Goal: Task Accomplishment & Management: Use online tool/utility

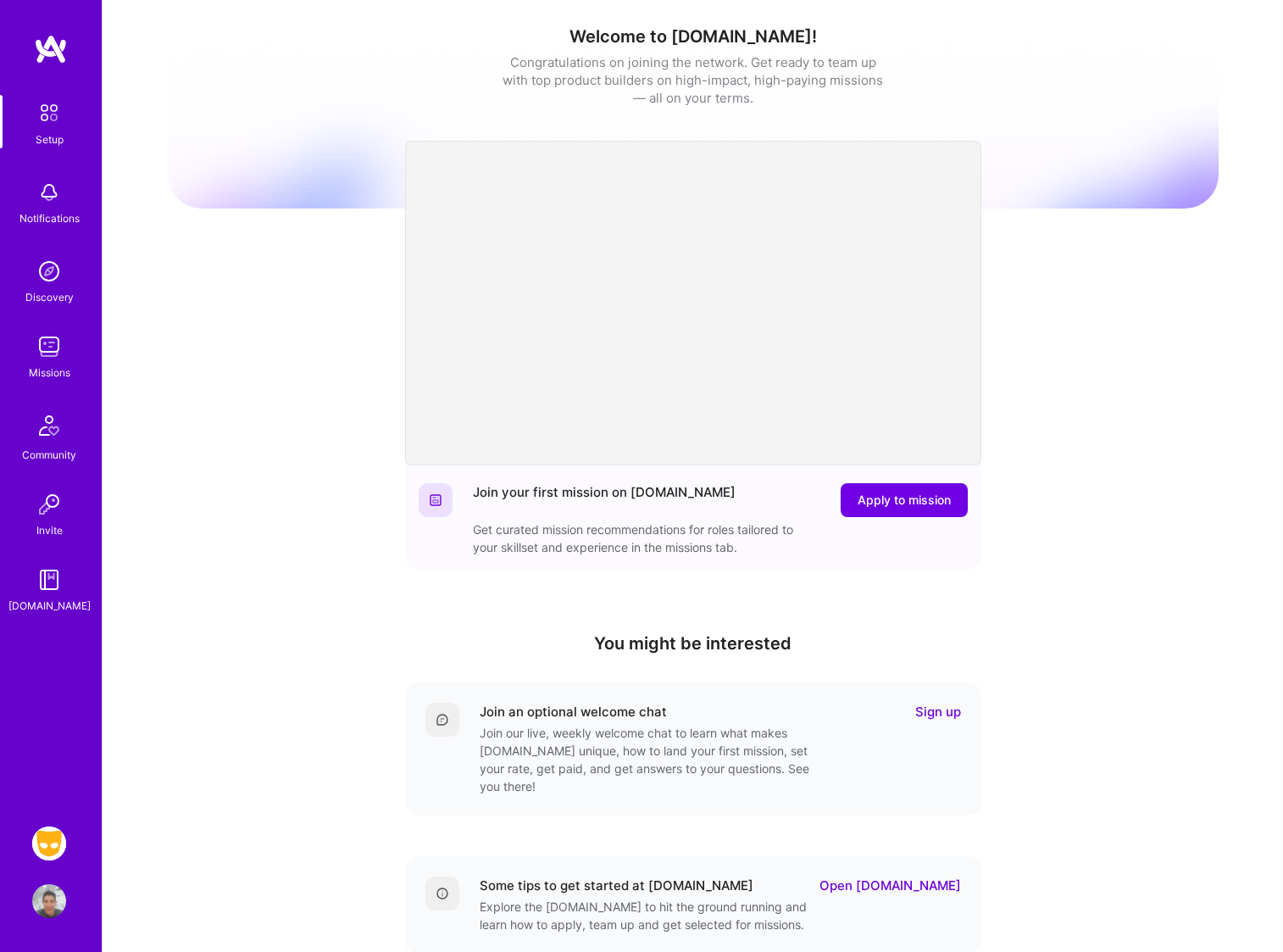
click at [53, 849] on img at bounding box center [49, 843] width 33 height 33
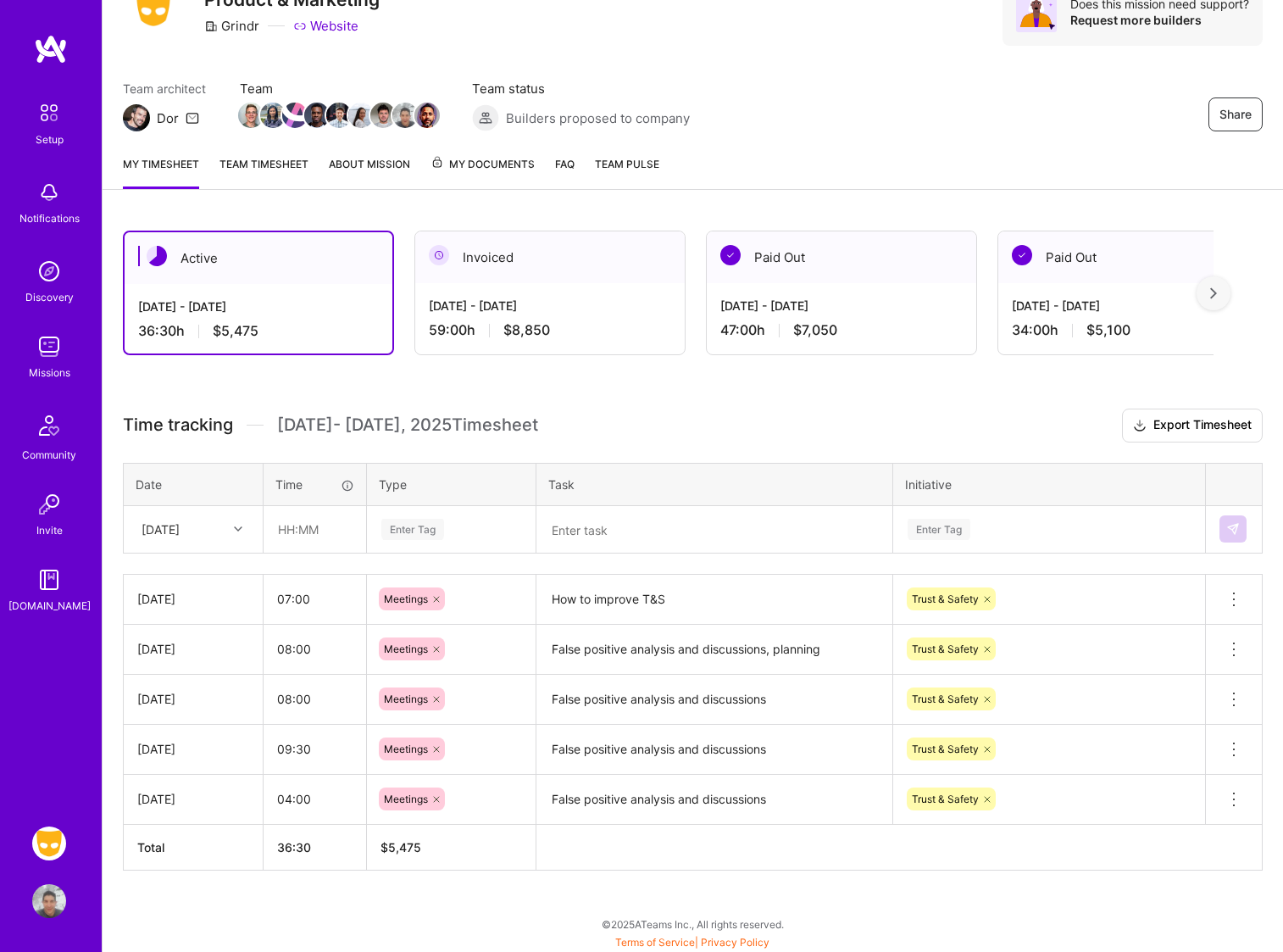
scroll to position [83, 0]
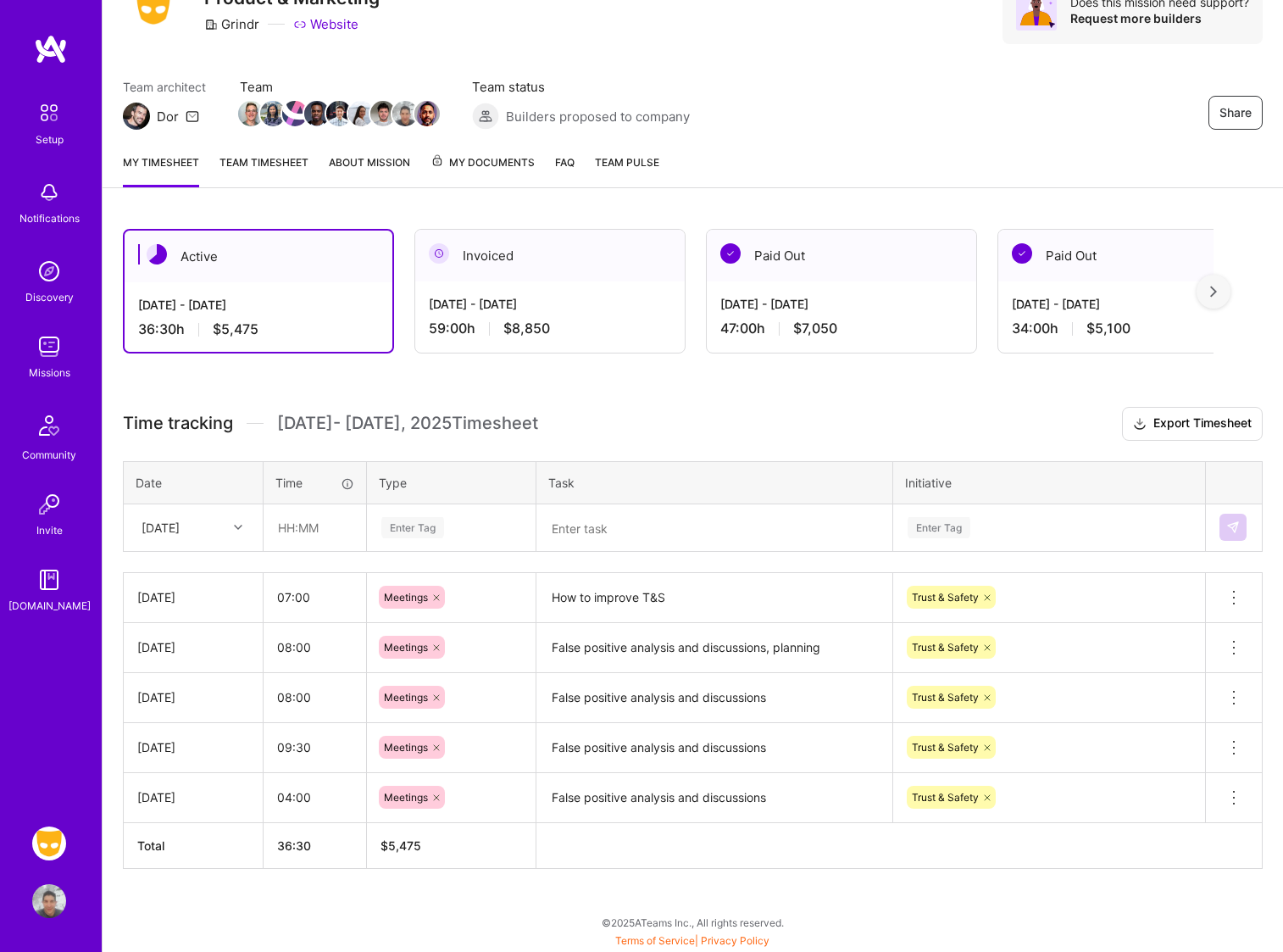
click at [237, 526] on icon at bounding box center [237, 526] width 9 height 9
click at [177, 762] on div "[DATE]" at bounding box center [192, 761] width 137 height 32
click at [309, 524] on input "text" at bounding box center [314, 527] width 100 height 45
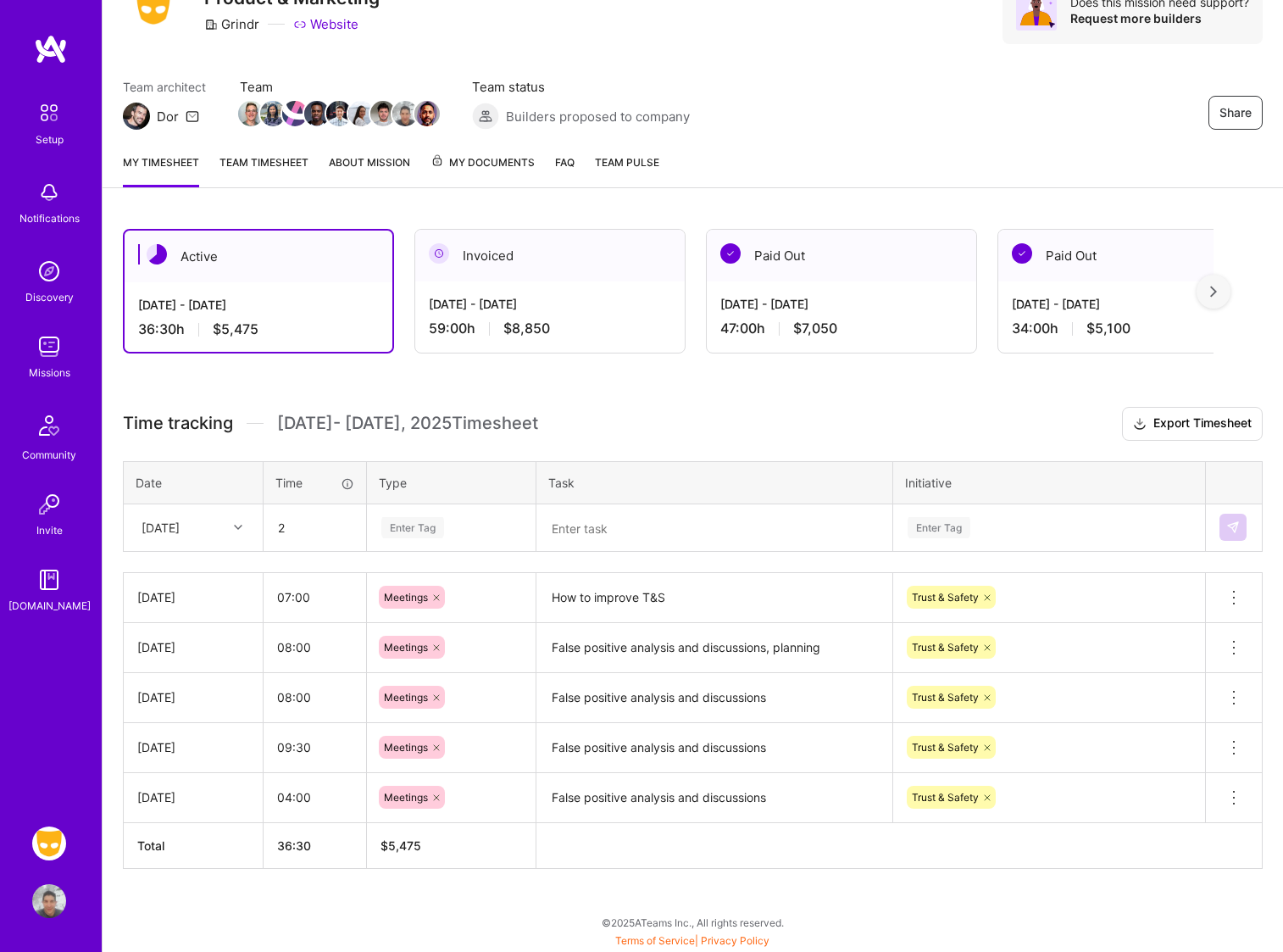
type input "02:00"
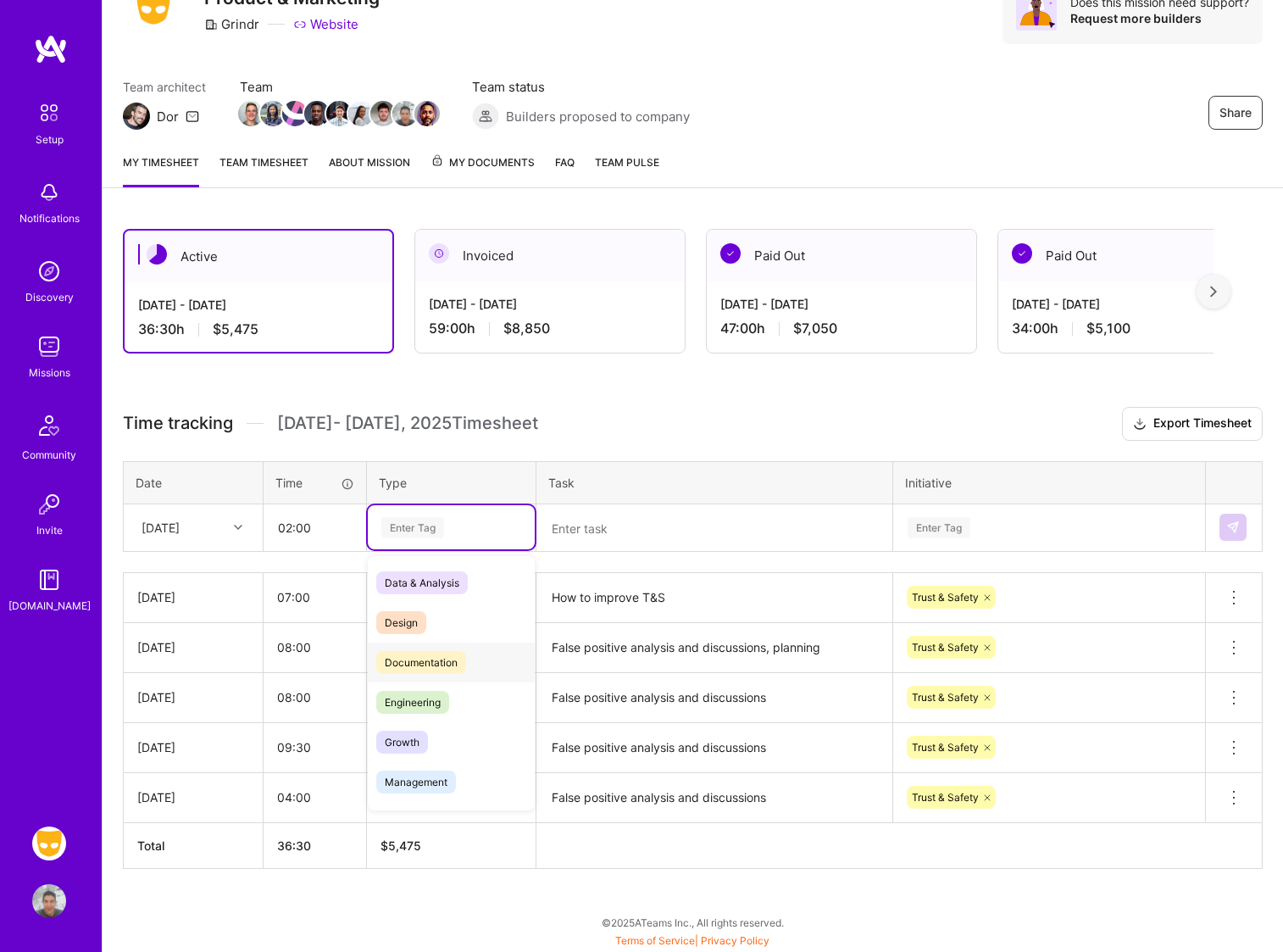
click at [414, 664] on span "Documentation" at bounding box center [421, 662] width 90 height 23
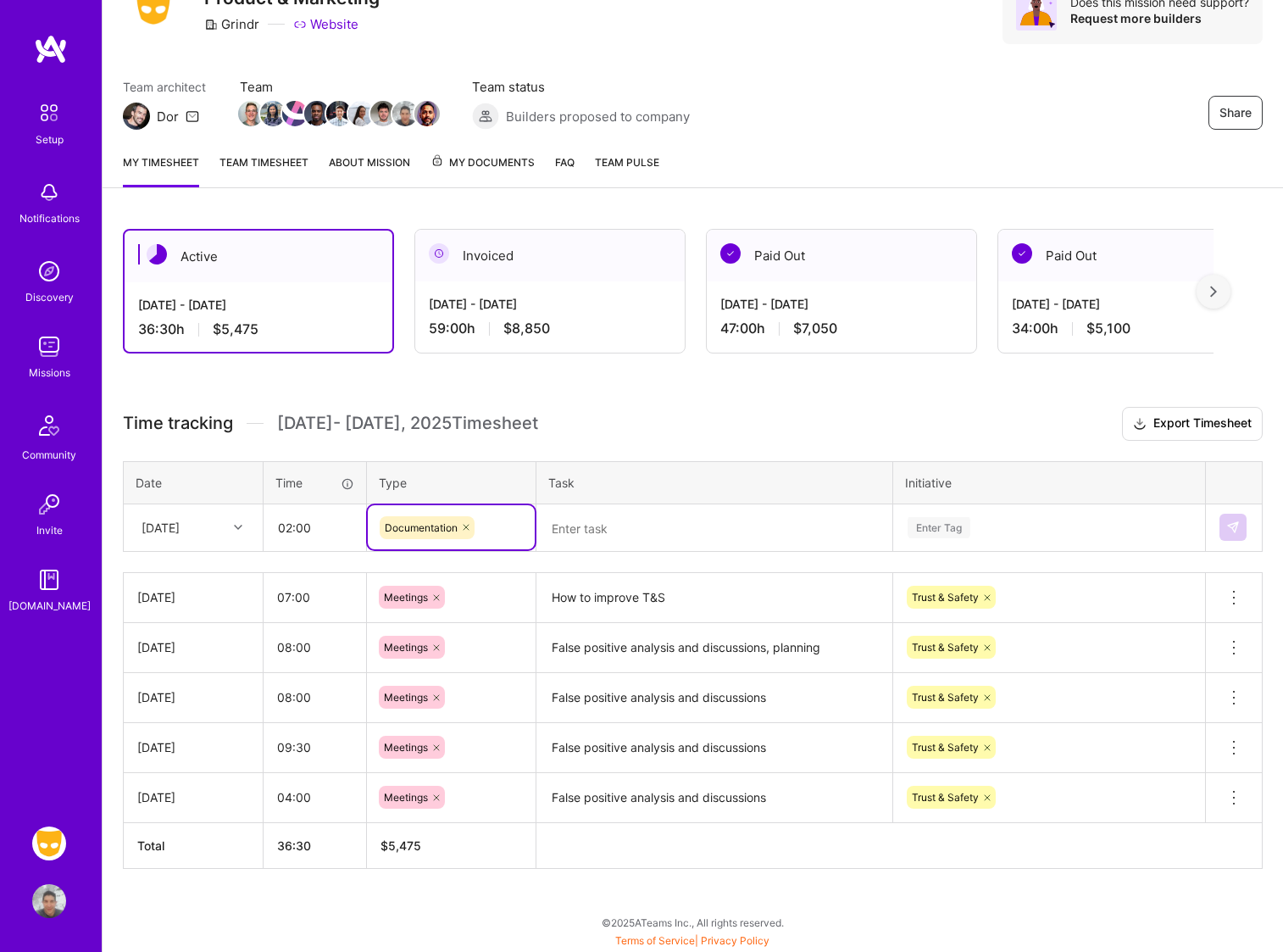
click at [608, 527] on textarea at bounding box center [714, 528] width 352 height 44
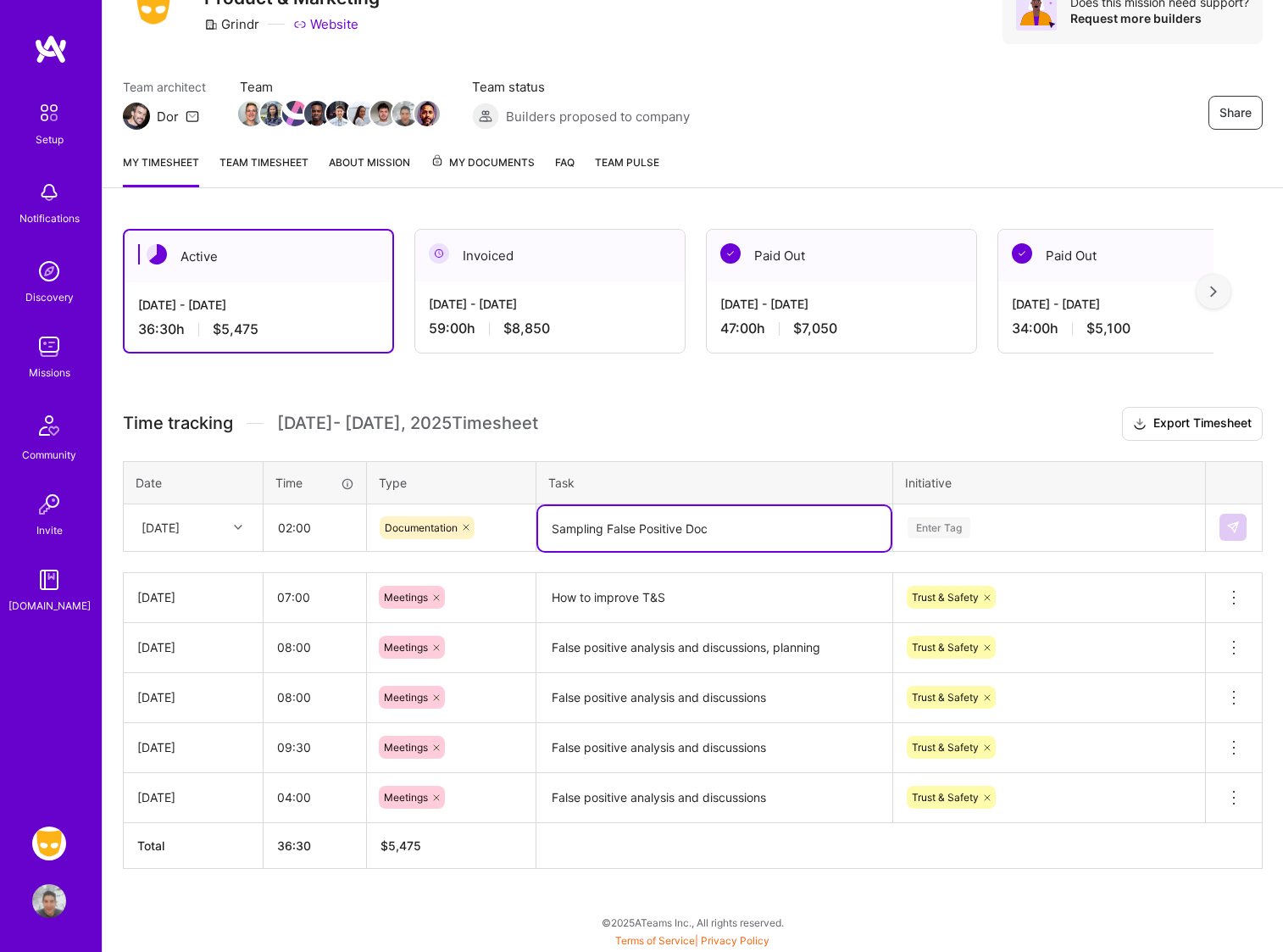
type textarea "Sampling False Positive Doc"
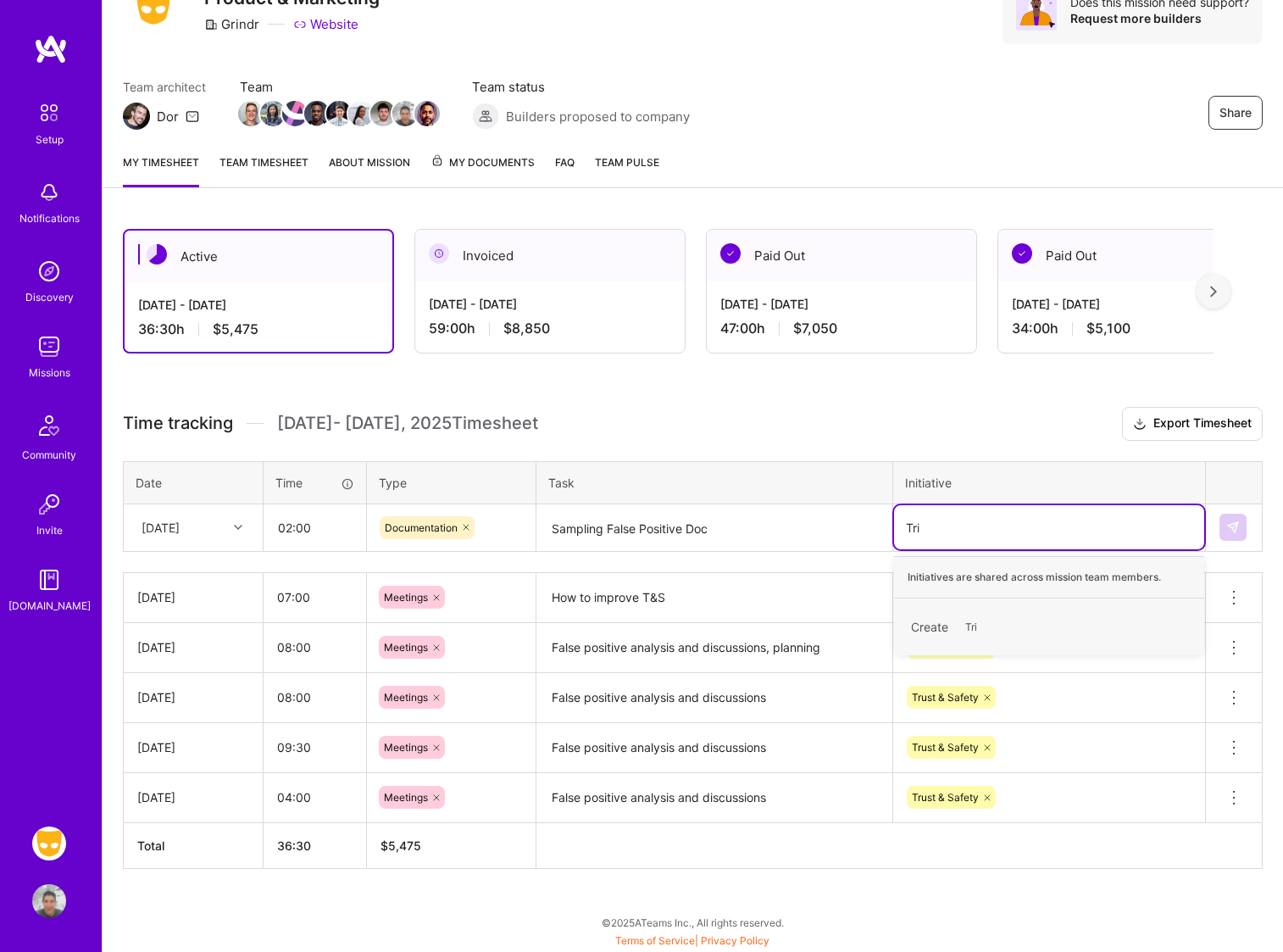
type input "Tr"
click at [946, 616] on div "Trust & Safety" at bounding box center [944, 618] width 67 height 18
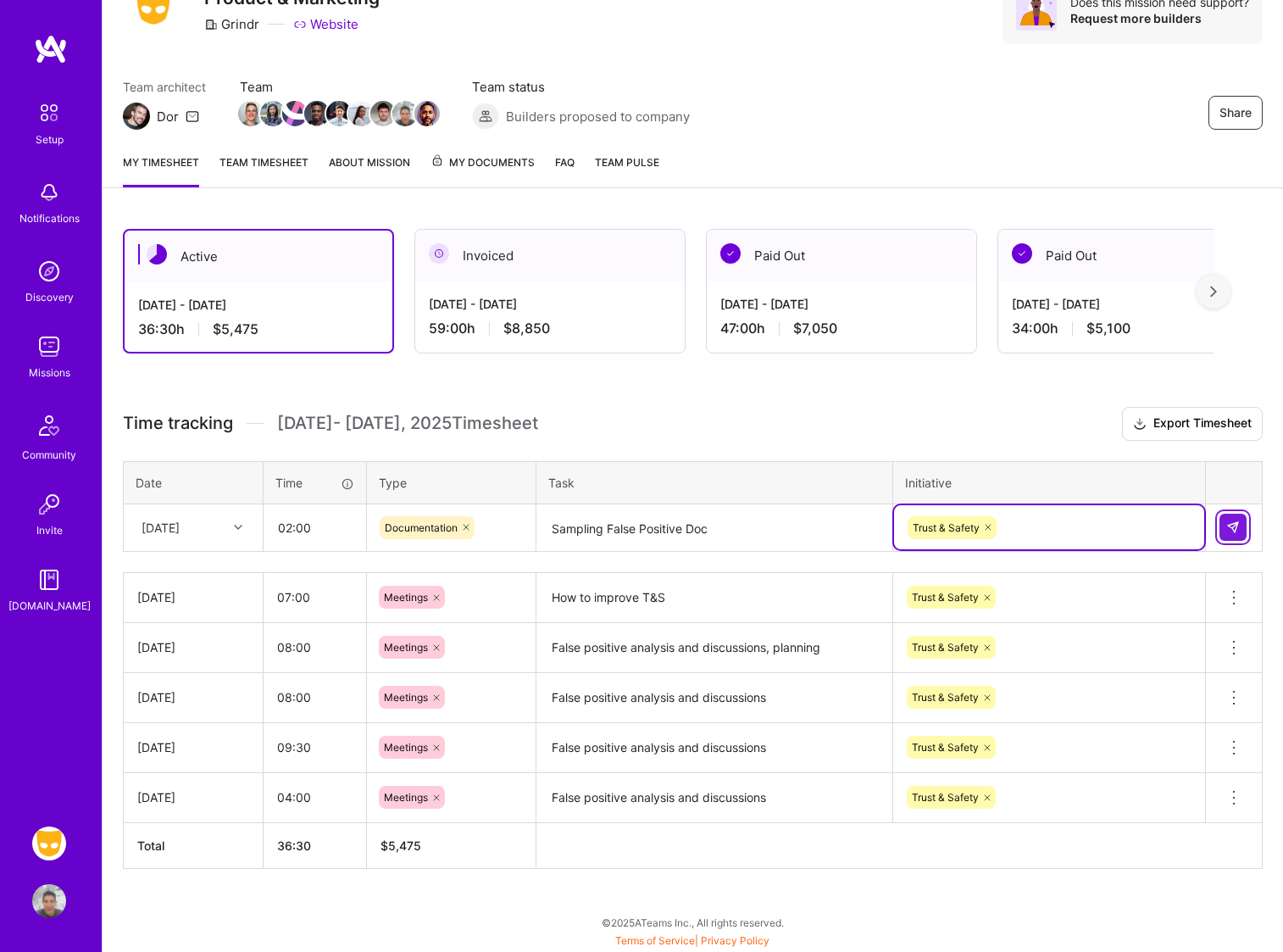
click at [1244, 517] on button at bounding box center [1233, 527] width 27 height 27
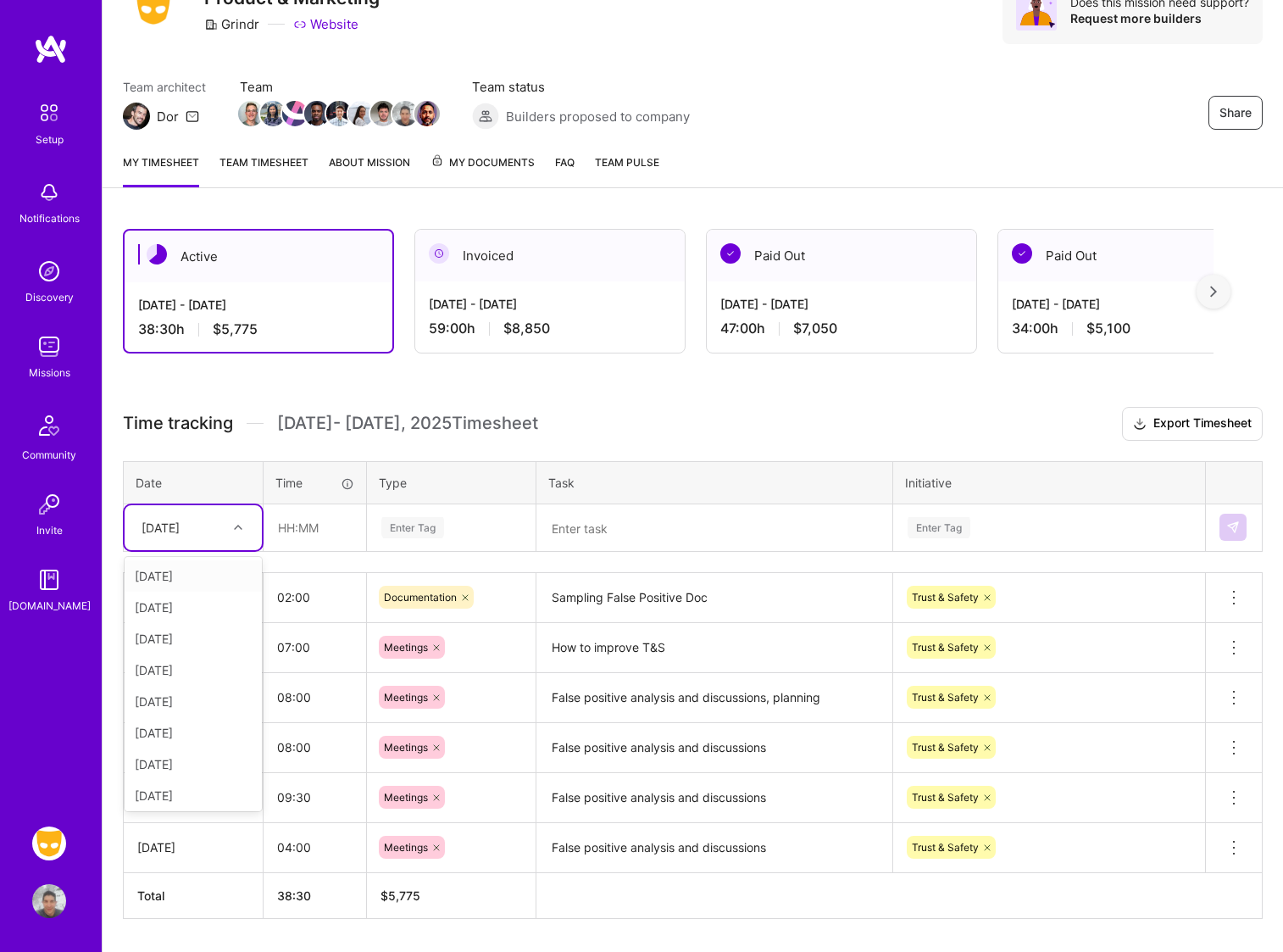
click at [241, 529] on icon at bounding box center [237, 526] width 9 height 9
click at [189, 760] on div "[DATE]" at bounding box center [192, 761] width 137 height 32
click at [307, 541] on input "text" at bounding box center [314, 527] width 100 height 45
type input "08:30"
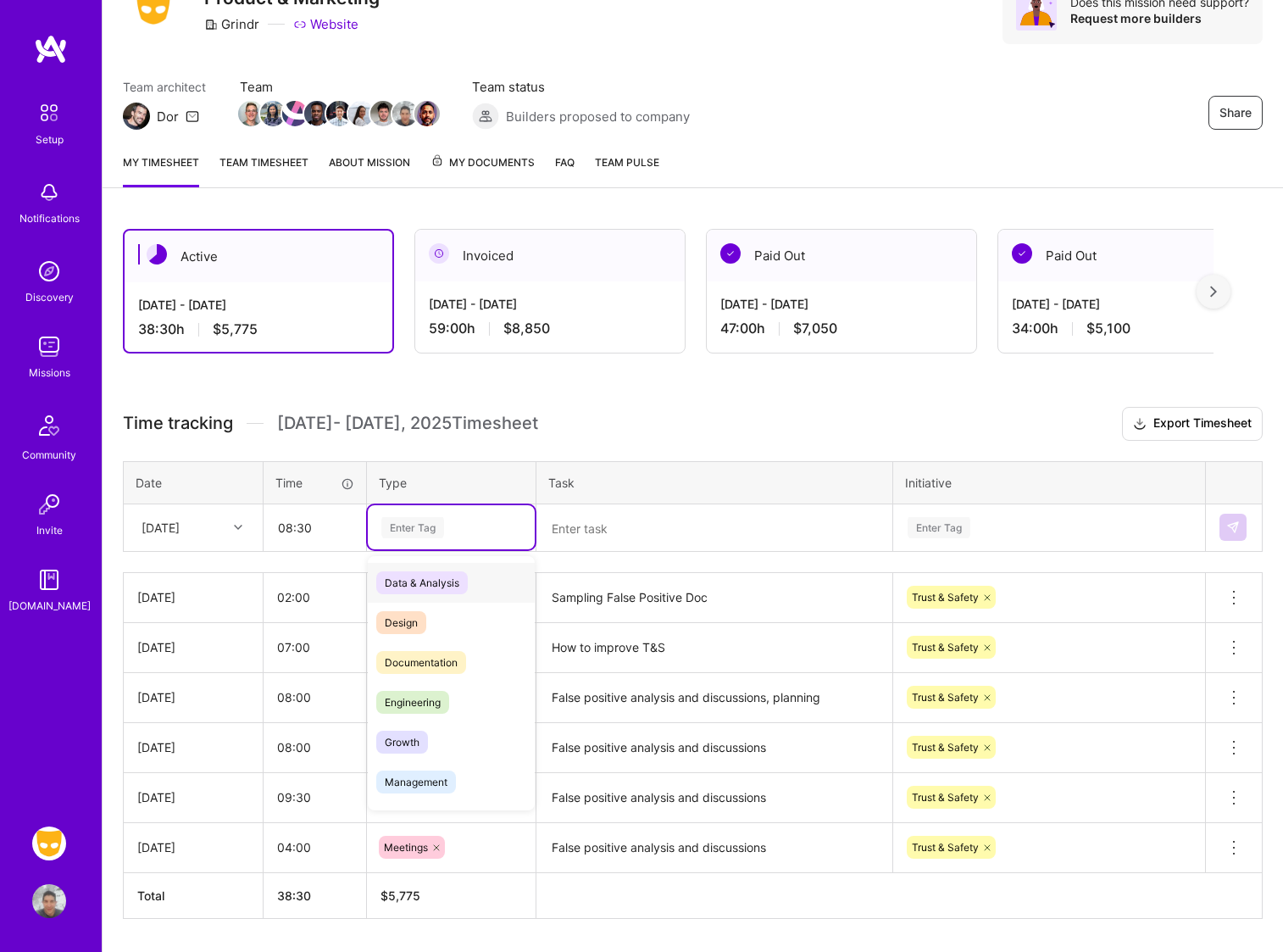
click at [404, 584] on span "Data & Analysis" at bounding box center [422, 583] width 92 height 23
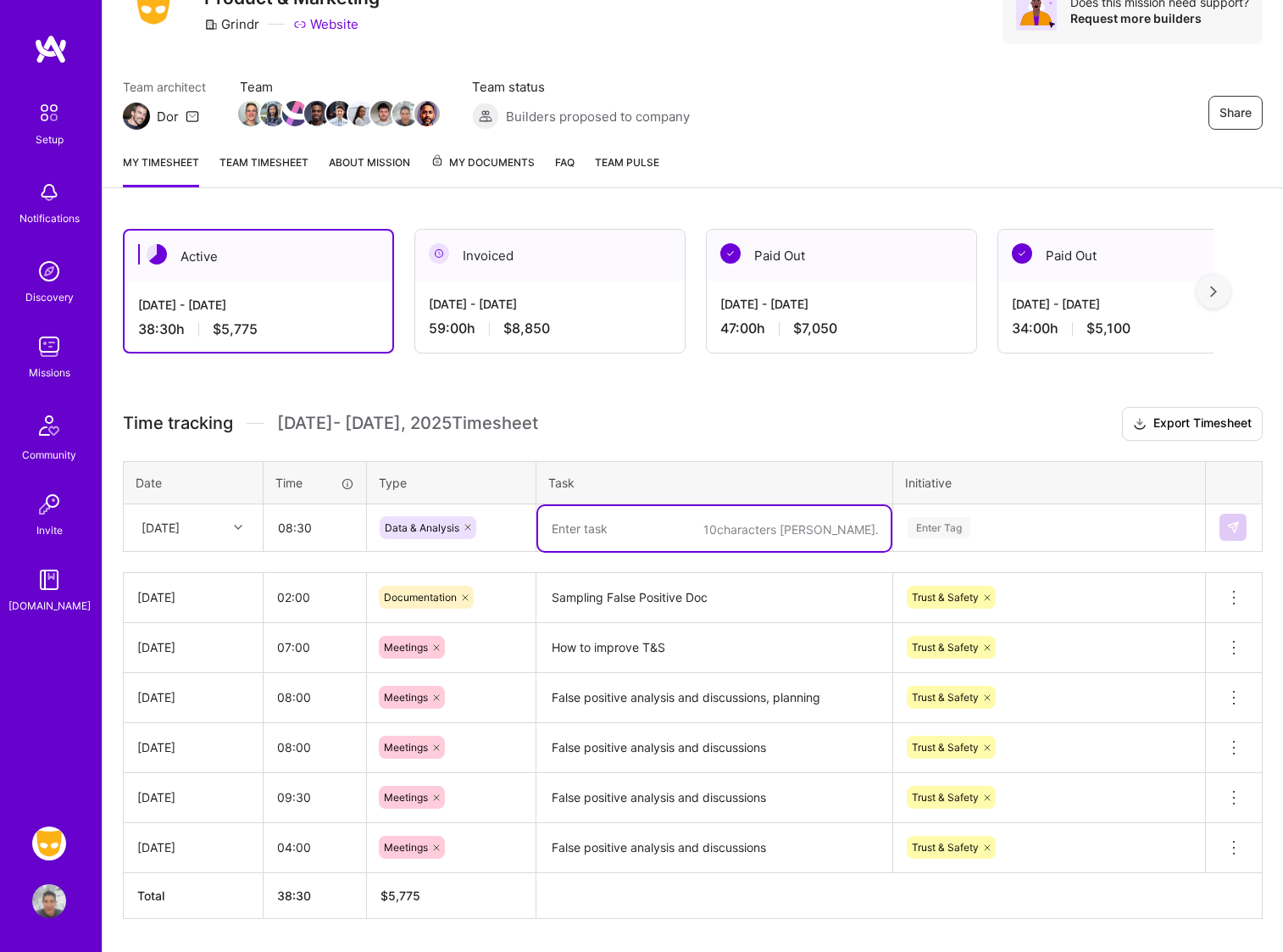
click at [573, 541] on textarea at bounding box center [714, 528] width 352 height 45
type textarea "False positives discussions, meetings"
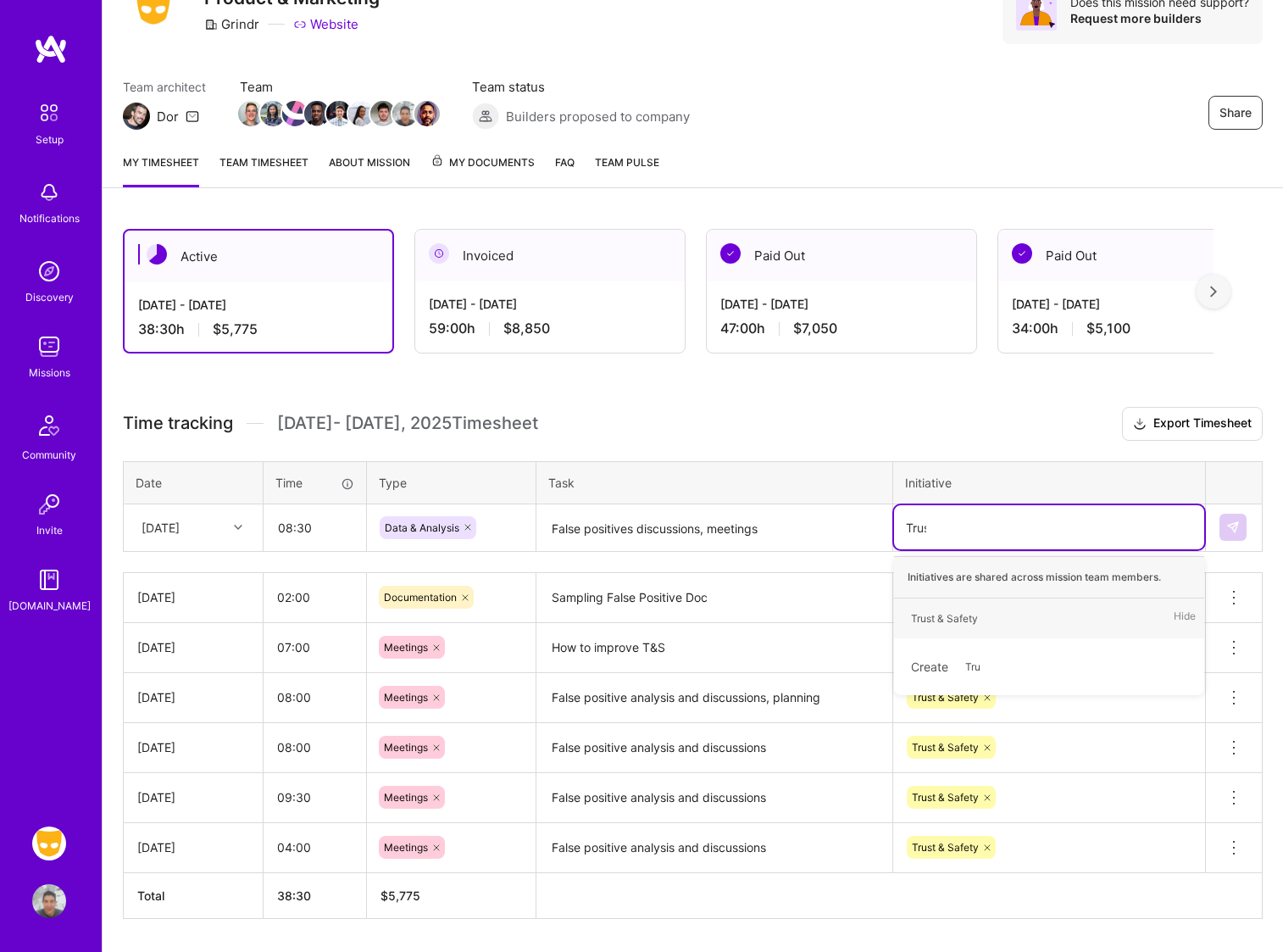
type input "Trust"
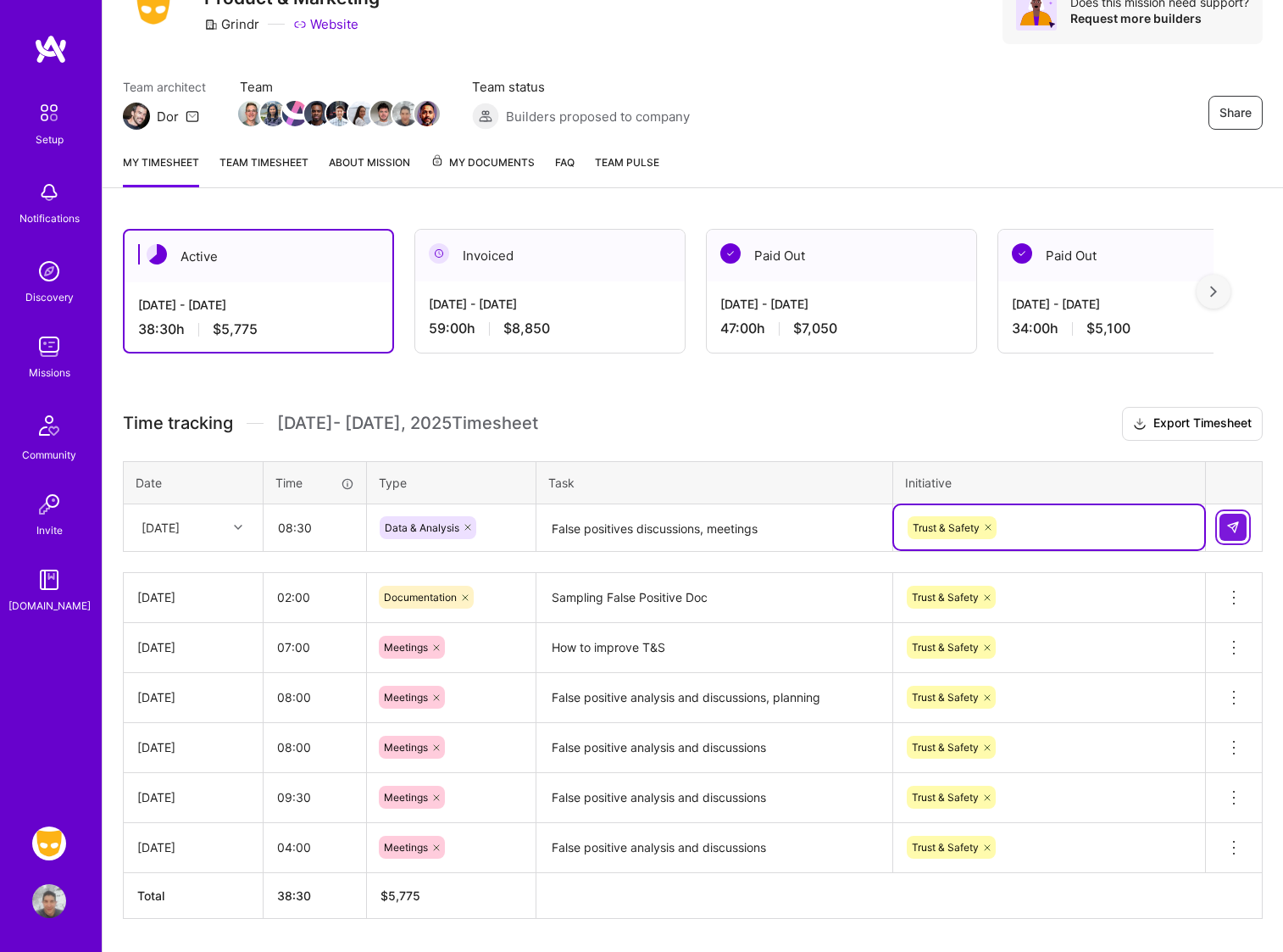
click at [1232, 522] on img at bounding box center [1233, 527] width 13 height 13
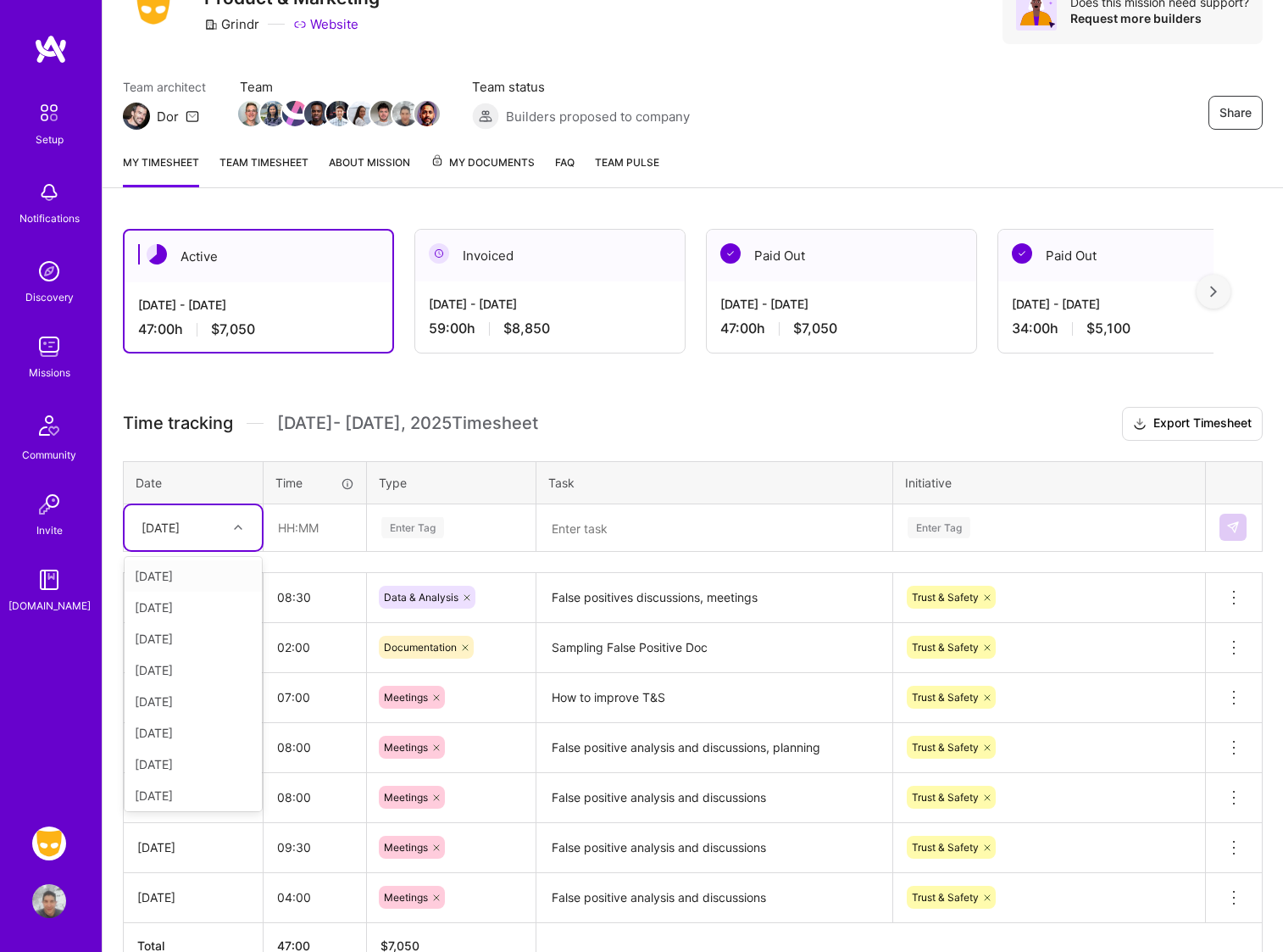
click at [249, 530] on div at bounding box center [239, 526] width 26 height 22
click at [189, 794] on div "[DATE]" at bounding box center [192, 791] width 137 height 32
click at [337, 524] on input "text" at bounding box center [314, 527] width 100 height 45
type input "09:00"
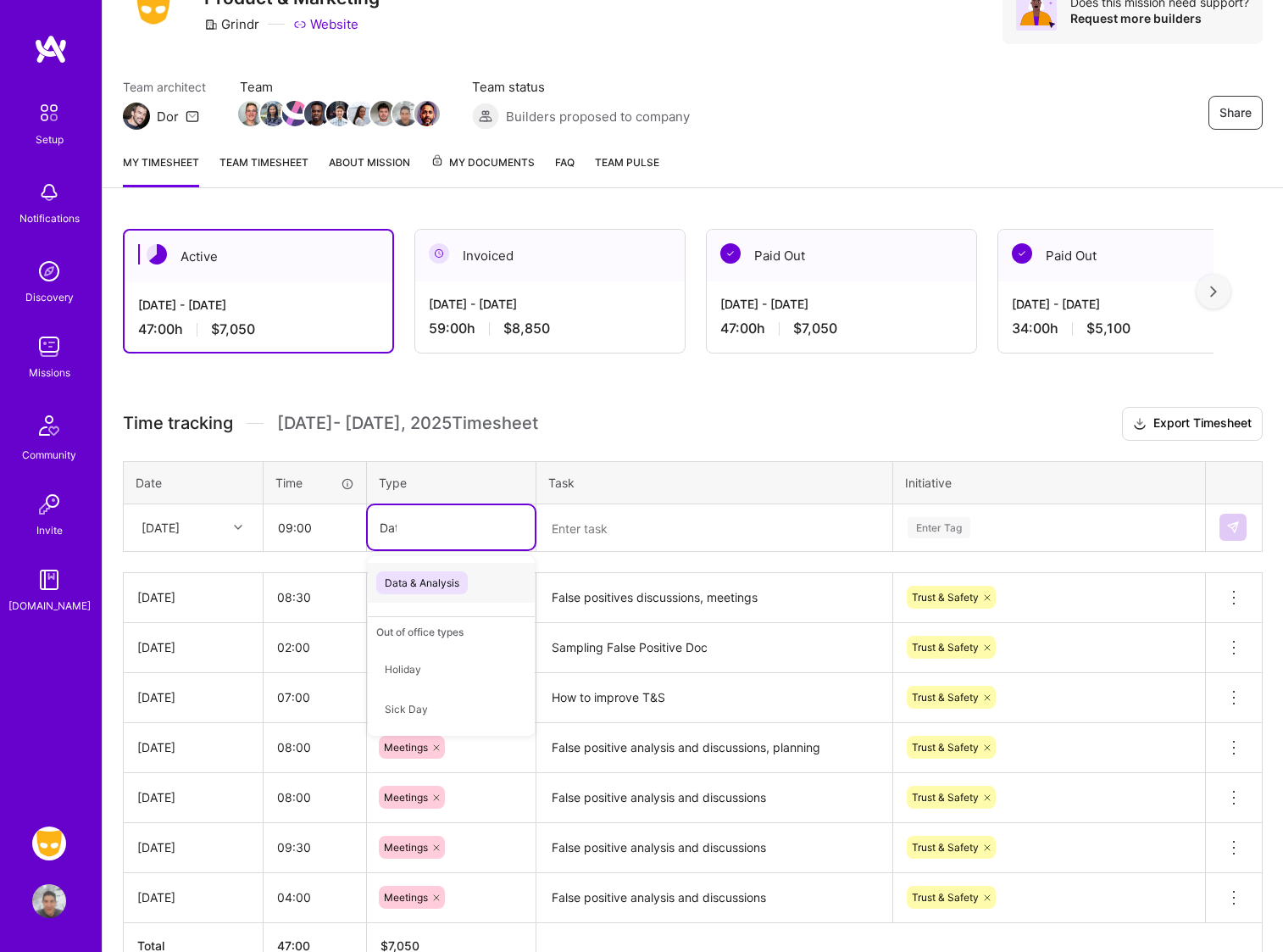
type input "Data"
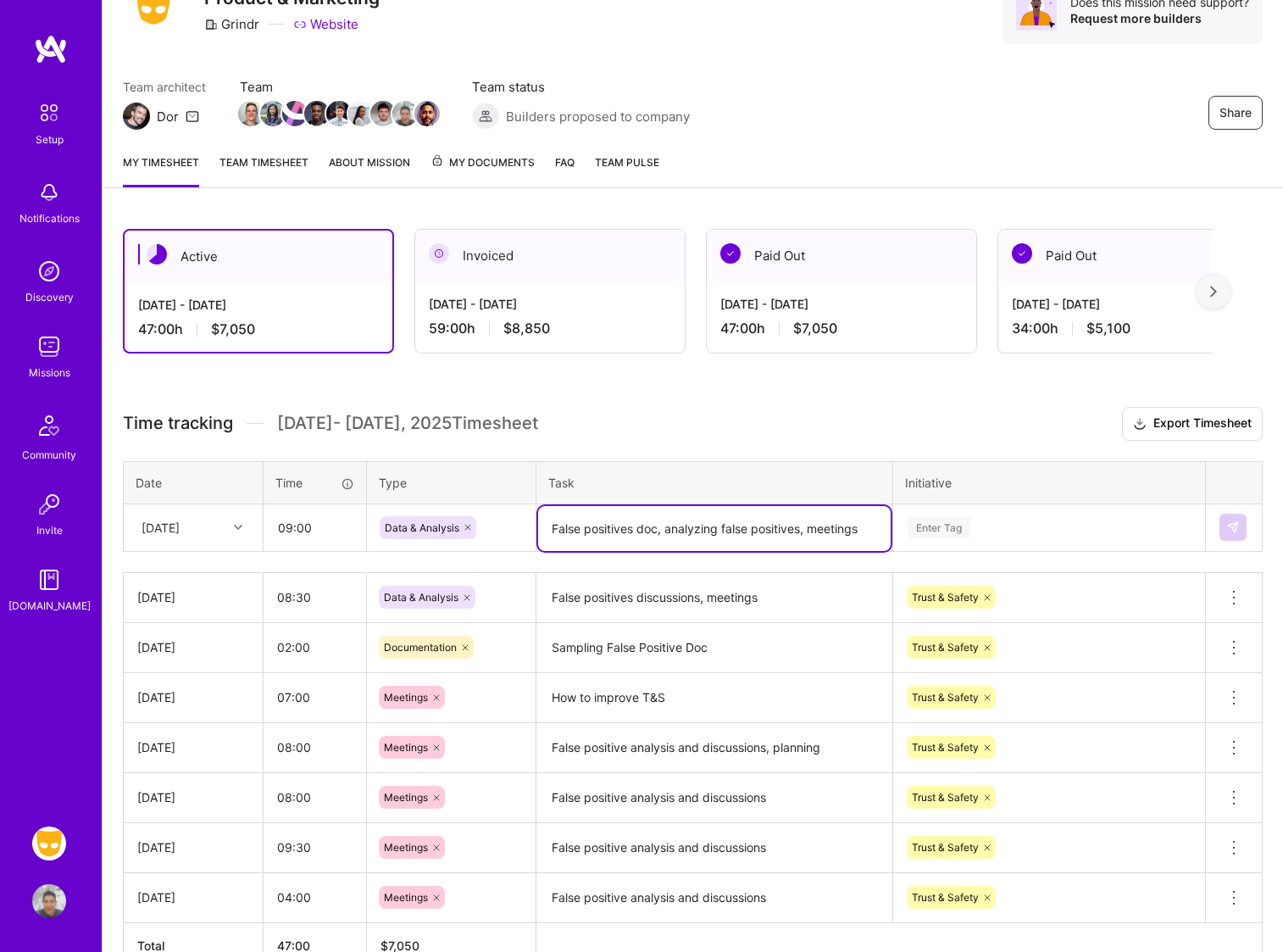
type textarea "False positives doc, analyzing false positives, meetings"
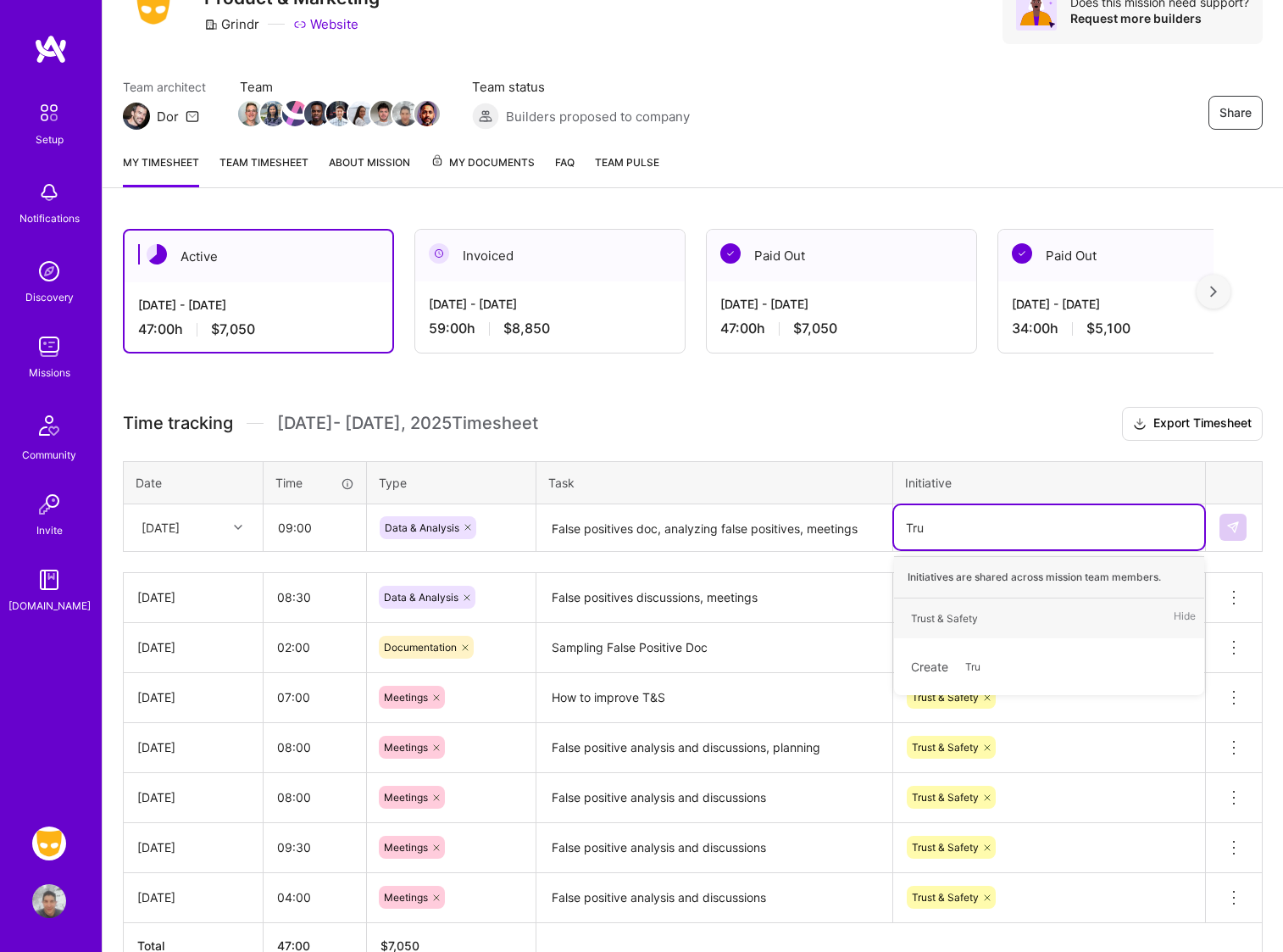
type input "Trus"
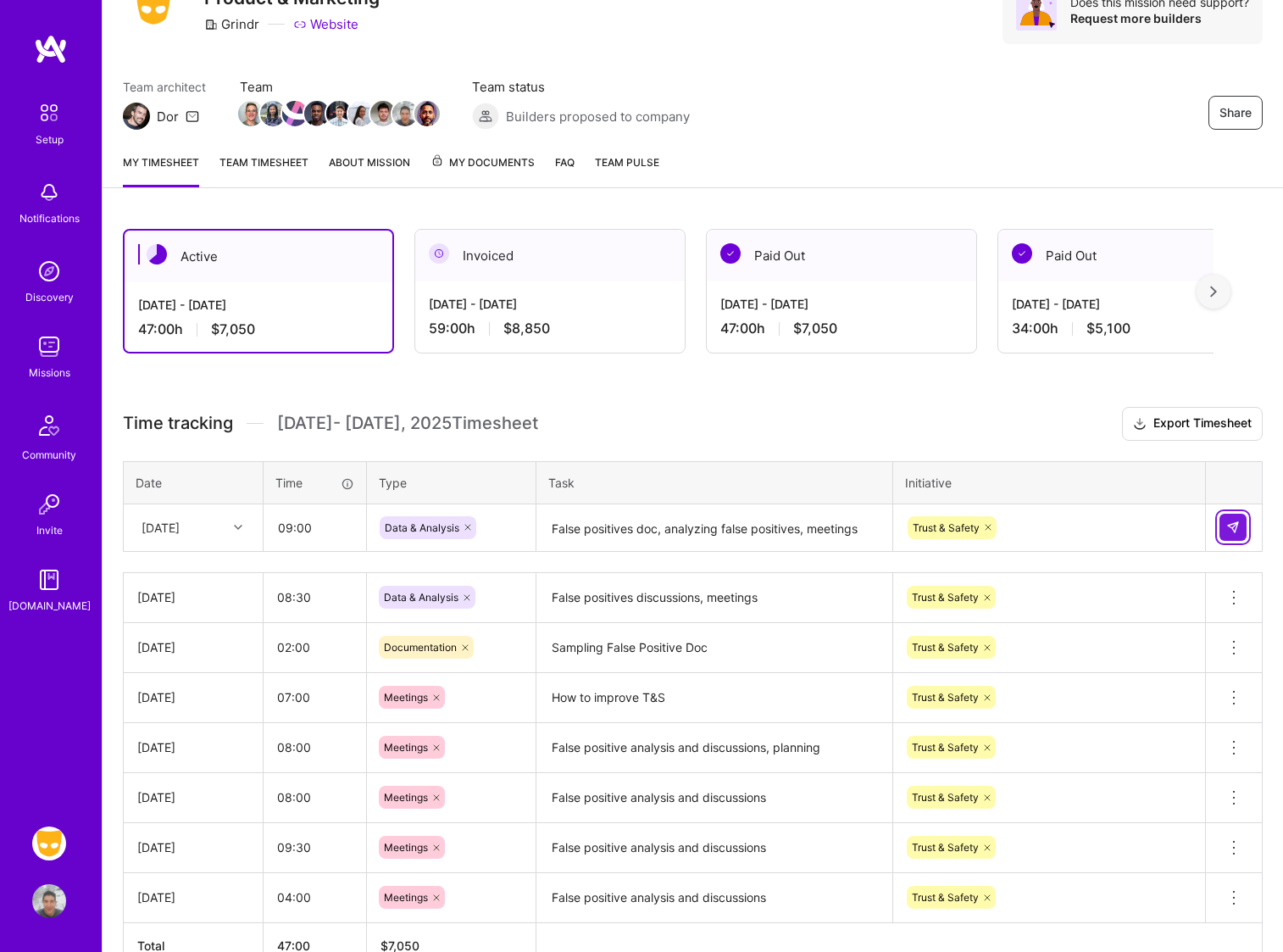
click at [1240, 523] on button at bounding box center [1233, 527] width 27 height 27
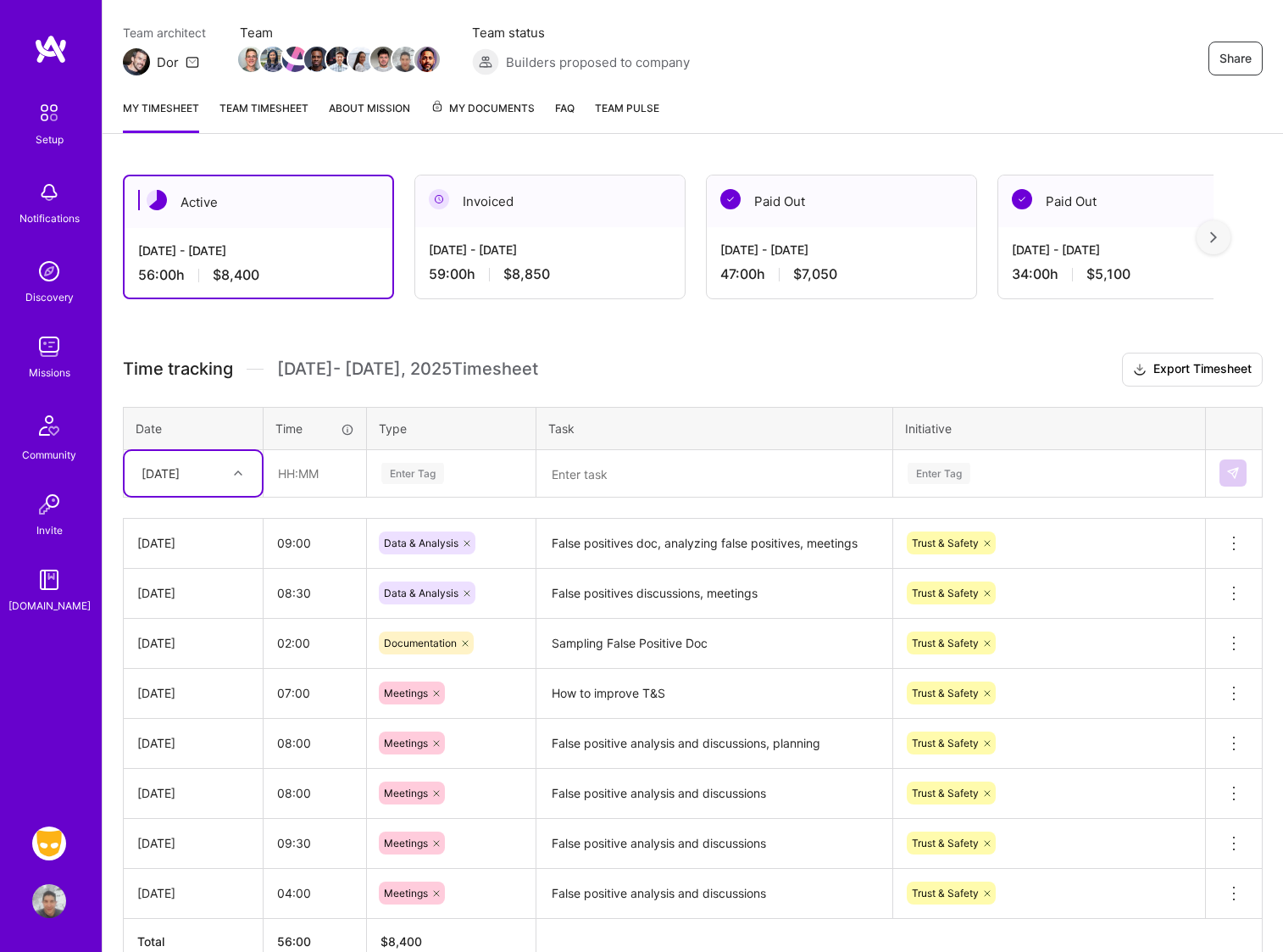
scroll to position [138, 0]
